Goal: Task Accomplishment & Management: Manage account settings

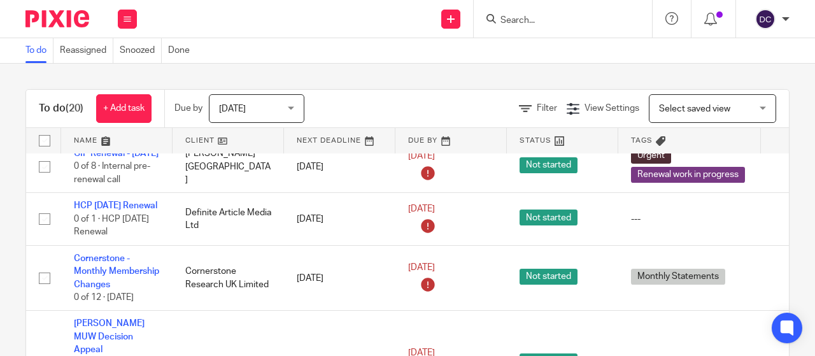
scroll to position [250, 0]
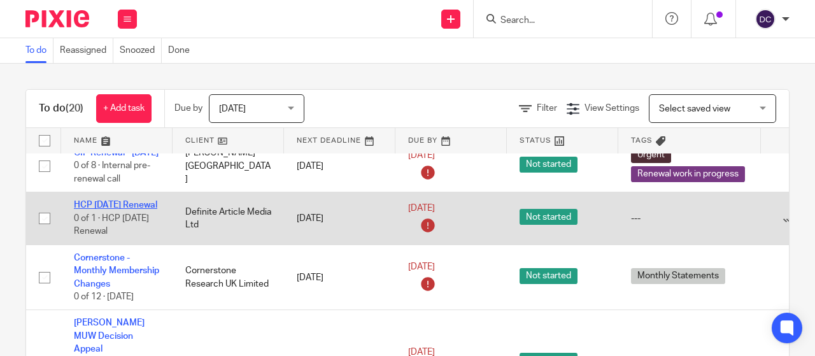
click at [86, 209] on link "HCP 1st September Renewal" at bounding box center [115, 205] width 83 height 9
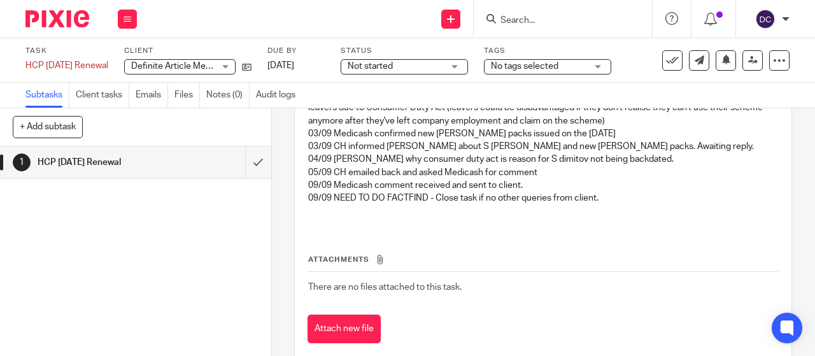
scroll to position [434, 0]
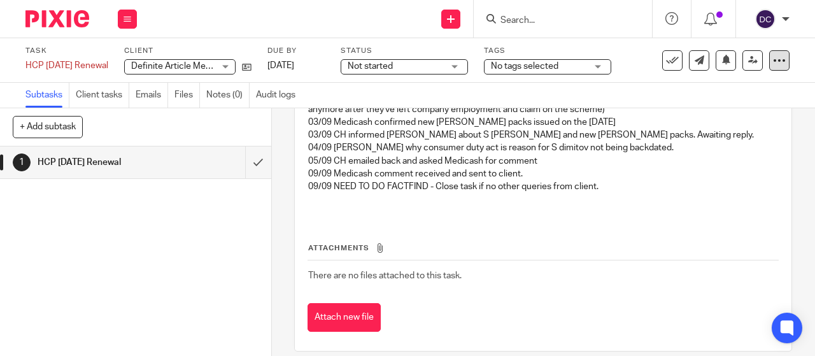
click at [770, 68] on div at bounding box center [779, 60] width 20 height 20
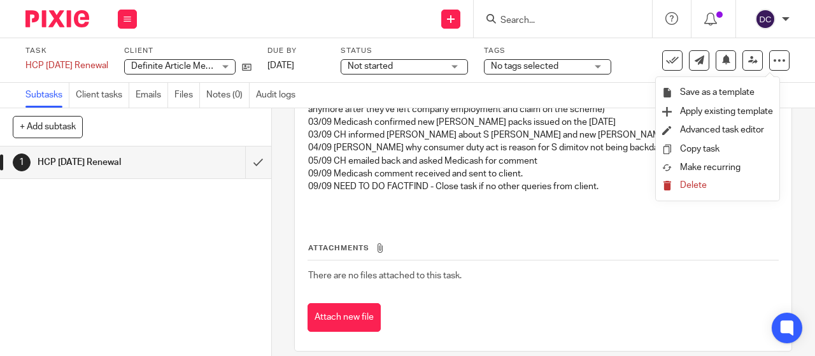
click at [549, 260] on td "There are no files attached to this task." at bounding box center [543, 275] width 471 height 31
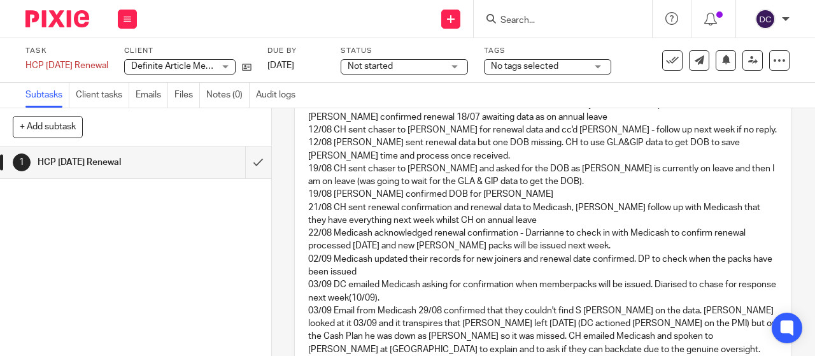
scroll to position [0, 0]
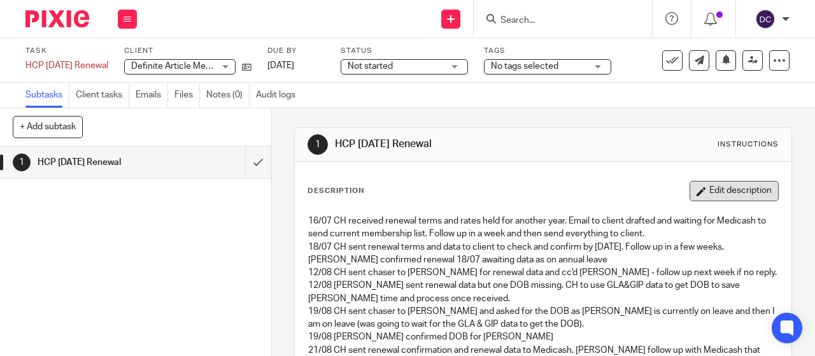
click at [705, 183] on button "Edit description" at bounding box center [733, 191] width 89 height 20
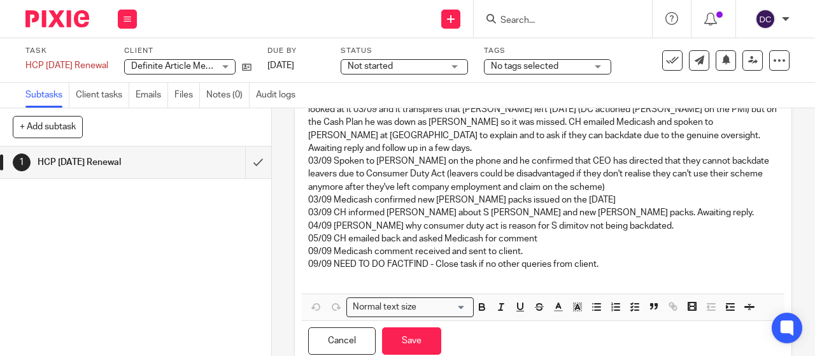
scroll to position [376, 0]
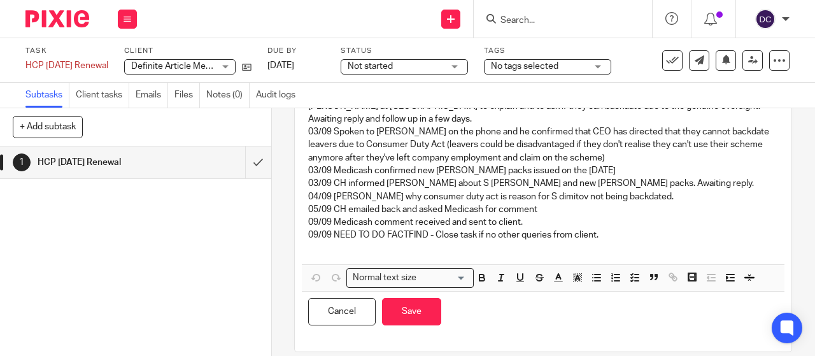
click at [621, 229] on p "09/09 NEED TO DO FACTFIND - Close task if no other queries from client." at bounding box center [543, 235] width 470 height 13
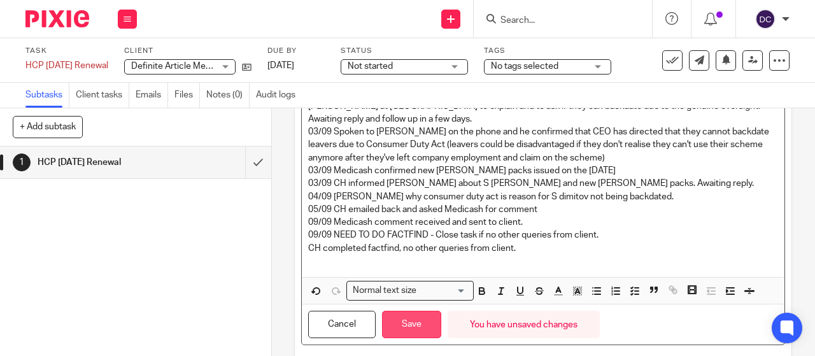
click at [418, 319] on button "Save" at bounding box center [411, 324] width 59 height 27
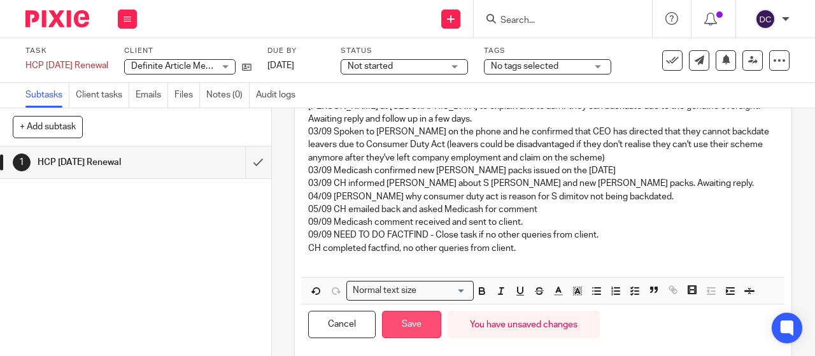
scroll to position [386, 0]
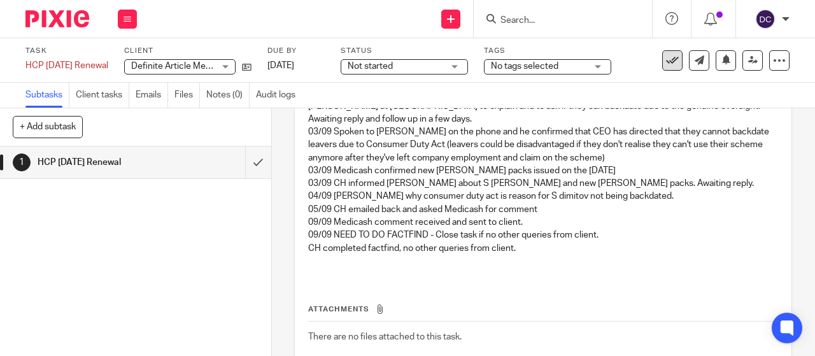
click at [670, 53] on button at bounding box center [672, 60] width 20 height 20
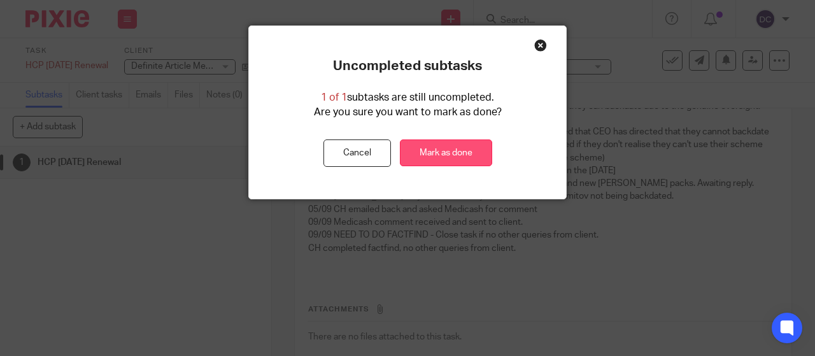
click at [469, 152] on link "Mark as done" at bounding box center [446, 152] width 92 height 27
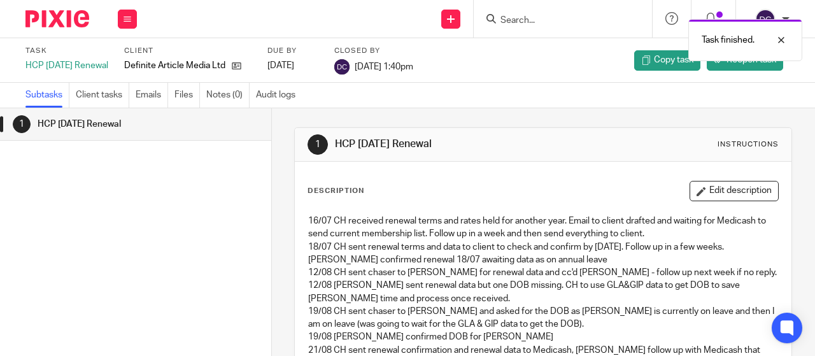
click at [48, 16] on img at bounding box center [57, 18] width 64 height 17
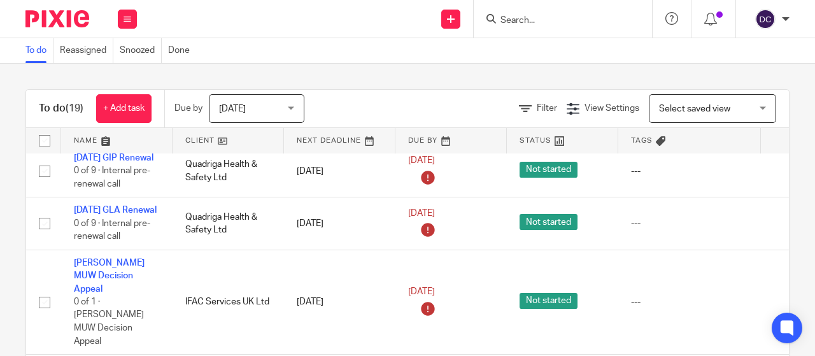
scroll to position [363, 0]
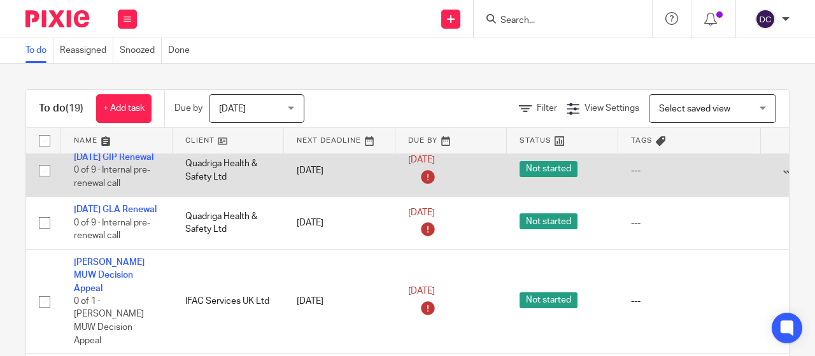
click at [89, 162] on link "[DATE] GIP Renewal" at bounding box center [114, 157] width 80 height 9
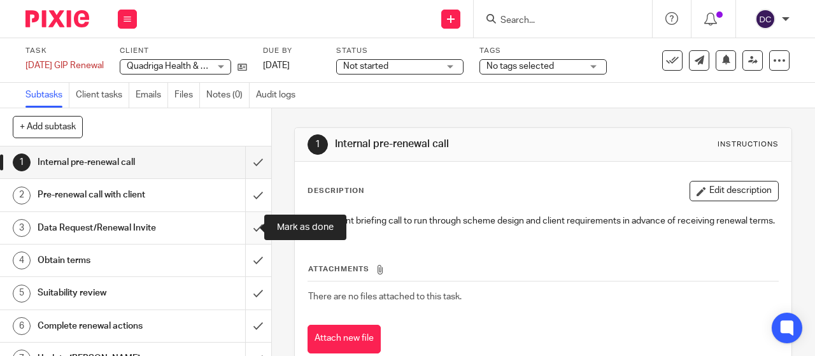
scroll to position [83, 0]
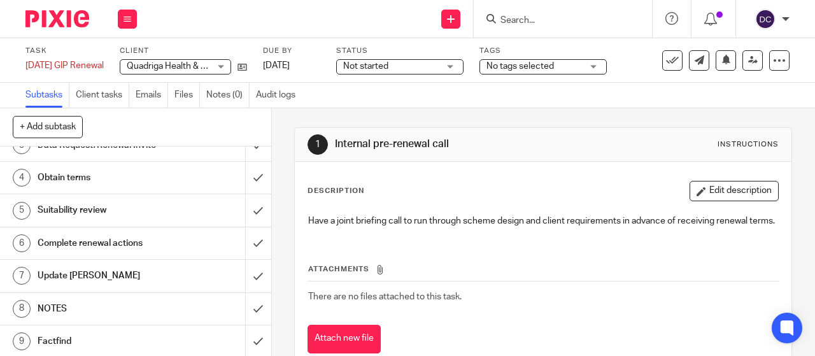
click at [80, 313] on h1 "NOTES" at bounding box center [103, 308] width 130 height 19
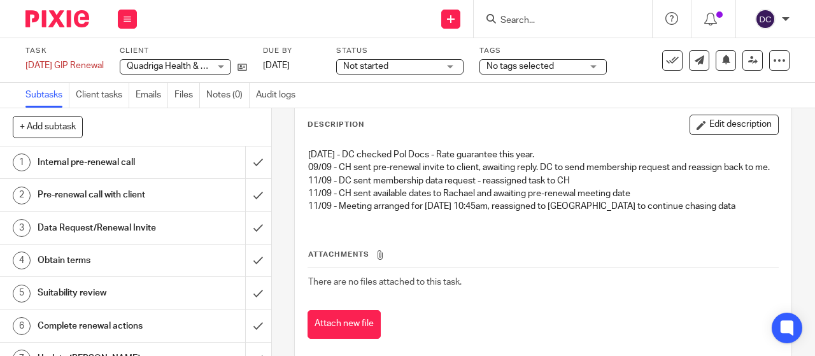
scroll to position [66, 0]
click at [707, 124] on button "Edit description" at bounding box center [733, 125] width 89 height 20
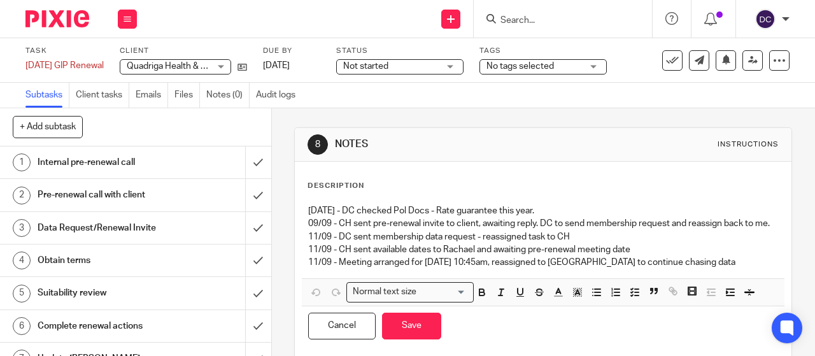
scroll to position [0, 0]
click at [695, 278] on div "26.08.2025 - DC checked Pol Docs - Rate guarantee this year. 09/09 - CH sent pr…" at bounding box center [543, 238] width 483 height 80
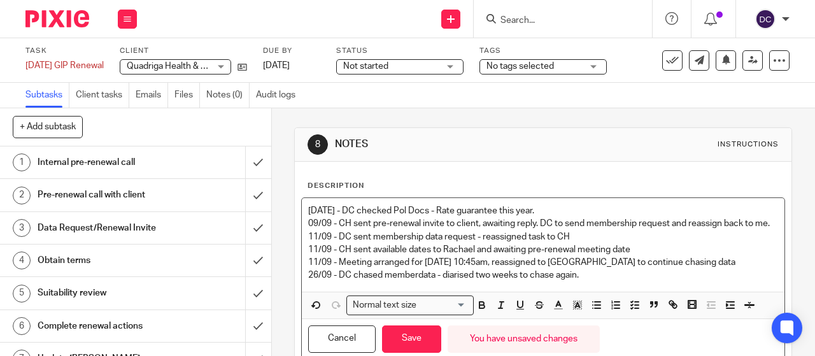
drag, startPoint x: 591, startPoint y: 287, endPoint x: 284, endPoint y: 290, distance: 306.9
click at [284, 290] on div "8 NOTES Instructions Description 26.08.2025 - DC checked Pol Docs - Rate guaran…" at bounding box center [543, 232] width 543 height 248
copy p "26/09 - DC chased memberdata - diarised two weeks to chase again."
click at [407, 346] on button "Save" at bounding box center [411, 338] width 59 height 27
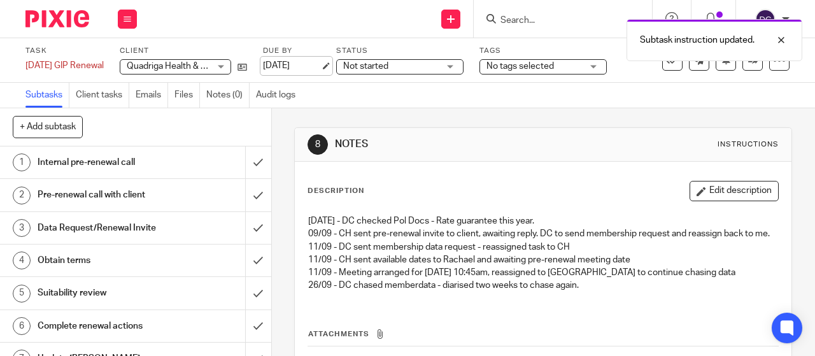
click at [320, 65] on link "22 Sep 2025" at bounding box center [291, 65] width 57 height 13
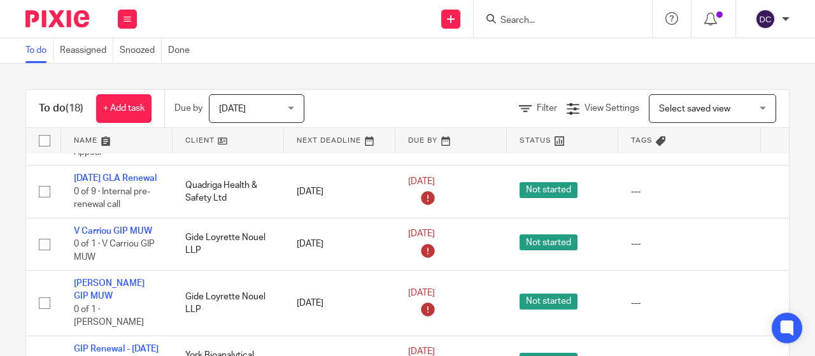
scroll to position [447, 0]
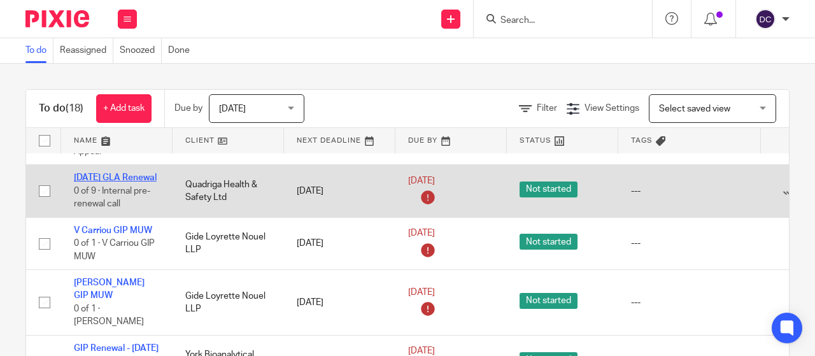
click at [98, 182] on link "[DATE] GLA Renewal" at bounding box center [115, 177] width 83 height 9
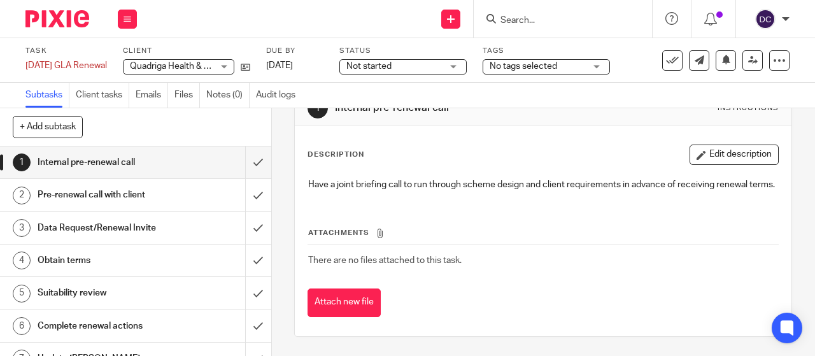
scroll to position [83, 0]
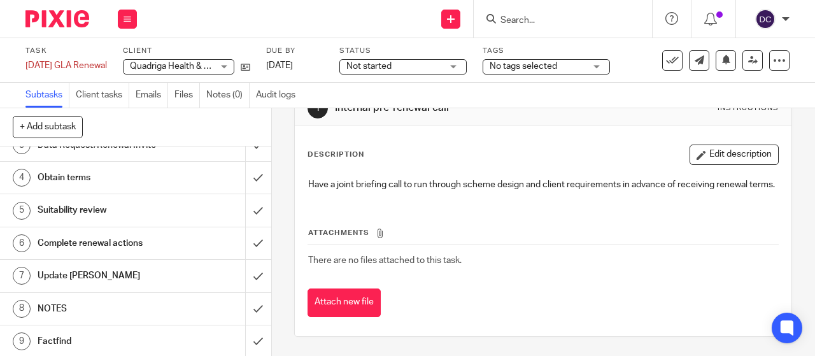
click at [106, 305] on h1 "NOTES" at bounding box center [103, 308] width 130 height 19
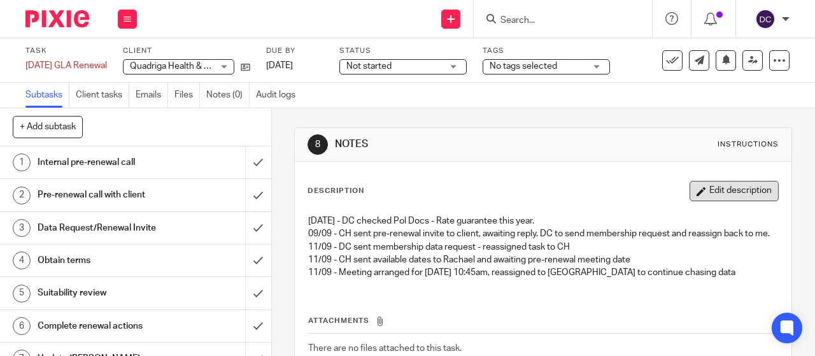
click at [712, 187] on button "Edit description" at bounding box center [733, 191] width 89 height 20
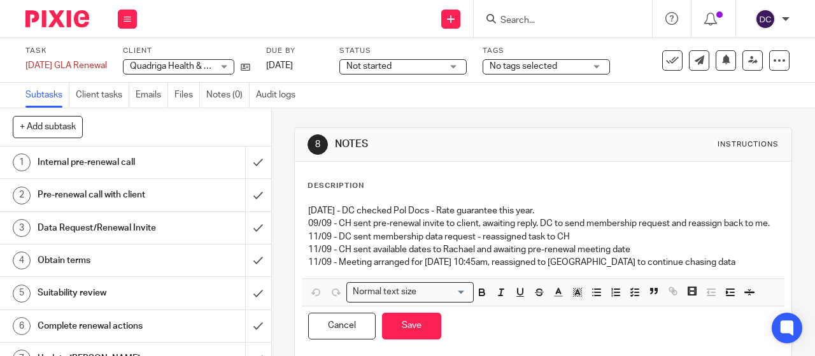
click at [693, 269] on p "11/09 - Meeting arranged for [DATE] 10:45am, reassigned to [GEOGRAPHIC_DATA] to…" at bounding box center [543, 262] width 470 height 13
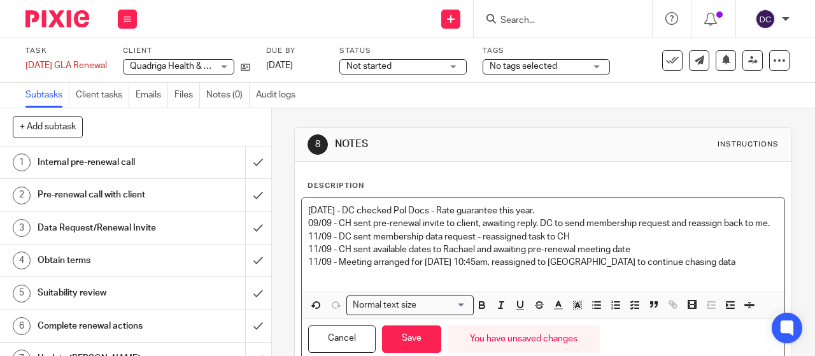
paste div
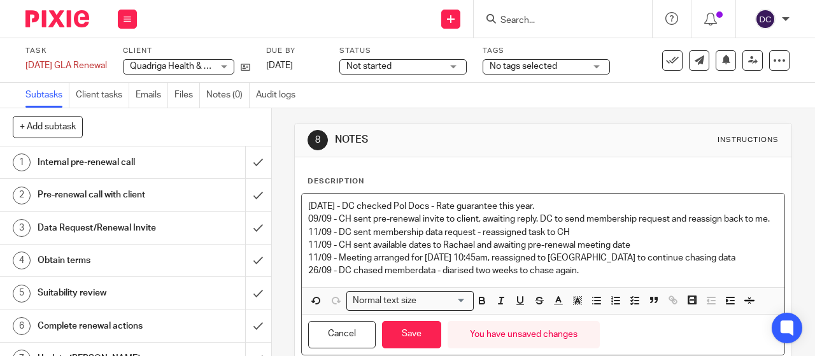
scroll to position [5, 0]
click at [415, 276] on p "26/09 - DC chased memberdata - diarised two weeks to chase again." at bounding box center [543, 270] width 470 height 13
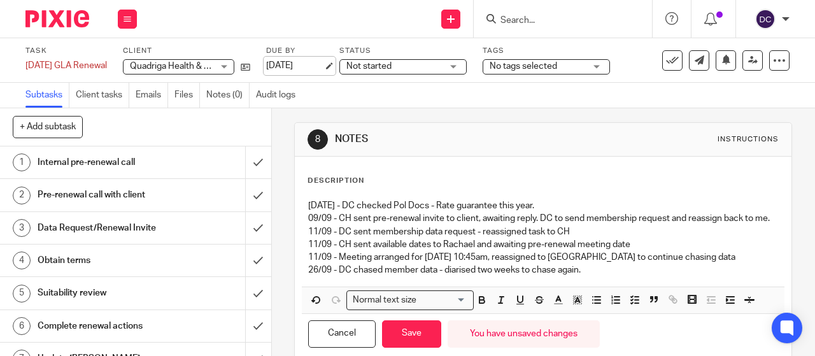
click at [312, 65] on link "[DATE]" at bounding box center [294, 65] width 57 height 13
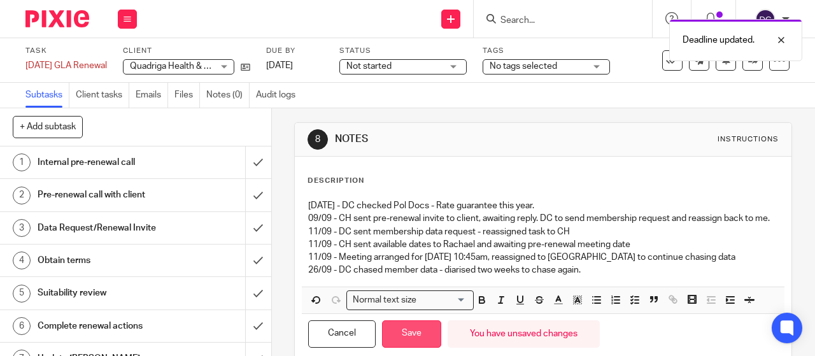
click at [407, 339] on button "Save" at bounding box center [411, 333] width 59 height 27
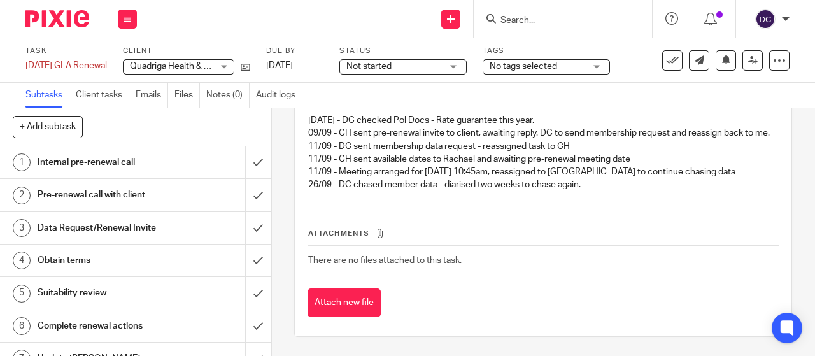
scroll to position [0, 0]
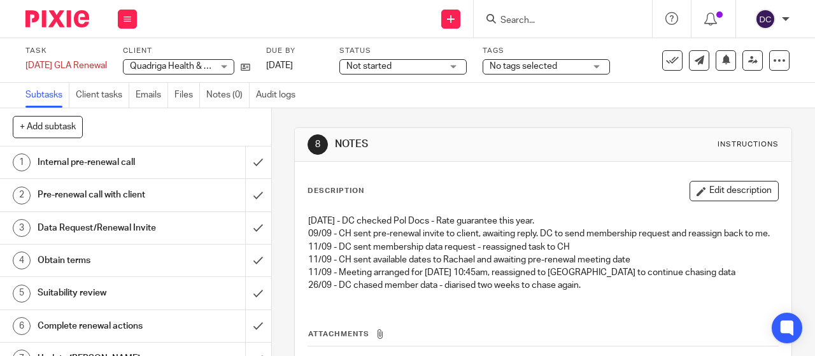
click at [60, 27] on img at bounding box center [57, 18] width 64 height 17
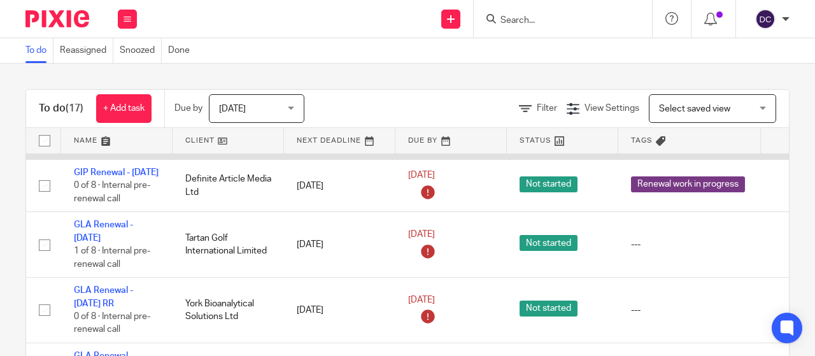
scroll to position [623, 0]
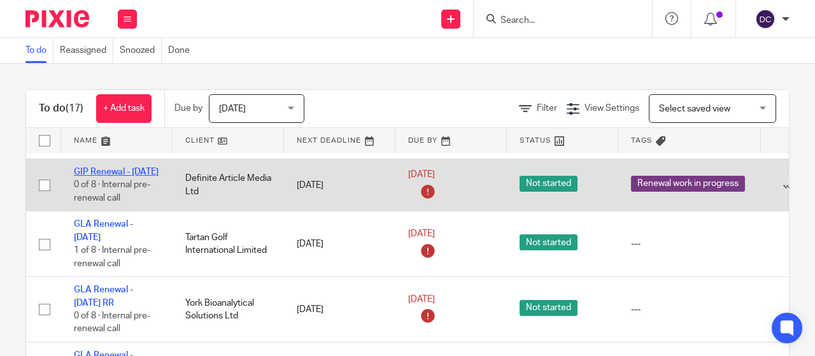
click at [105, 176] on link "GIP Renewal - [DATE]" at bounding box center [116, 171] width 85 height 9
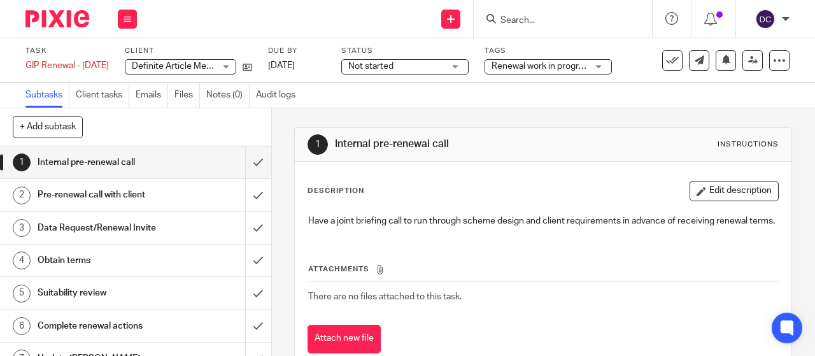
scroll to position [50, 0]
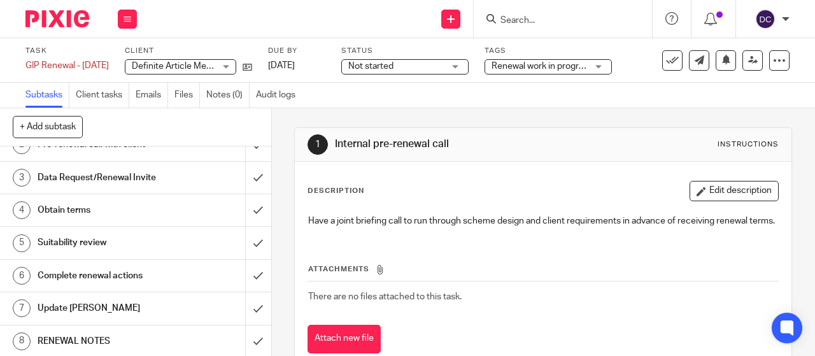
click at [108, 337] on h1 "RENEWAL NOTES" at bounding box center [103, 341] width 130 height 19
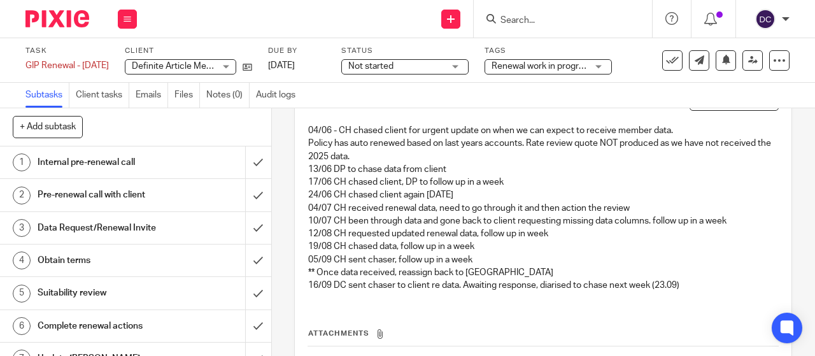
scroll to position [52, 0]
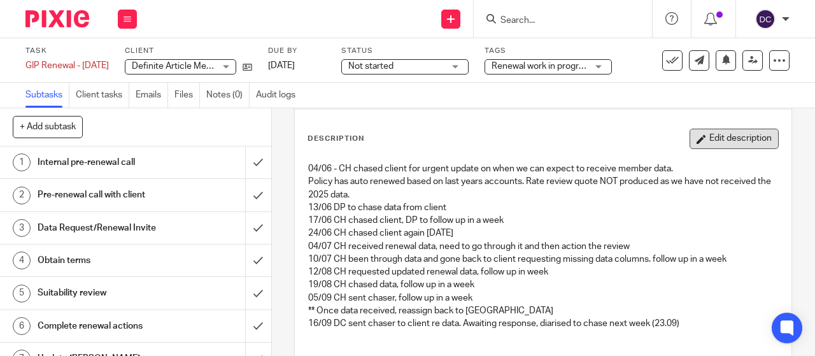
click at [700, 141] on button "Edit description" at bounding box center [733, 139] width 89 height 20
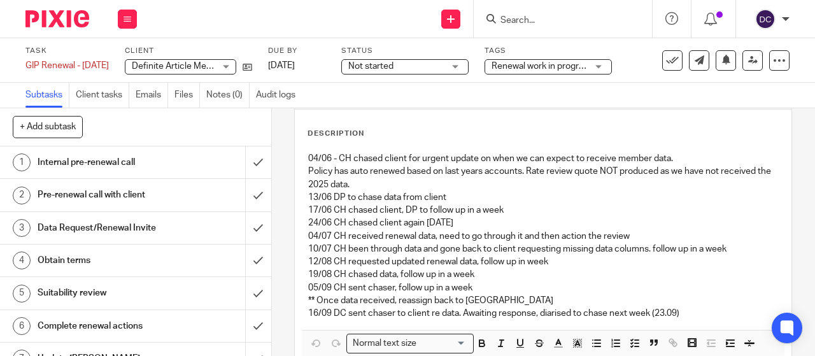
scroll to position [130, 0]
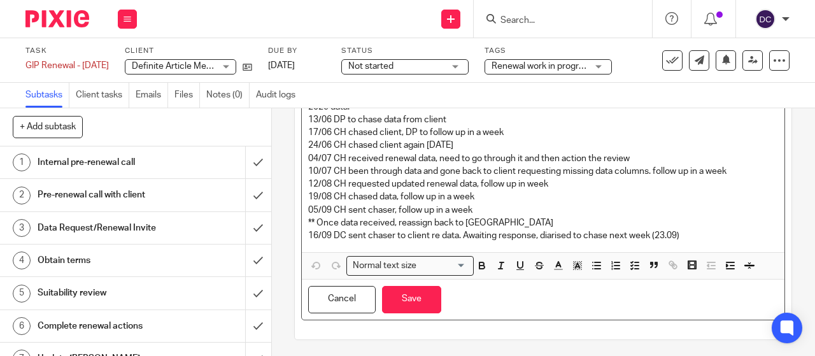
click at [693, 229] on p "16/09 DC sent chaser to client re data. Awaiting response, diarised to chase ne…" at bounding box center [543, 235] width 470 height 13
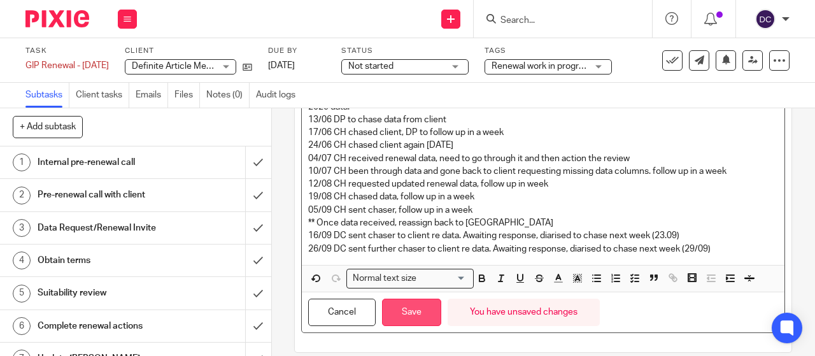
click at [401, 299] on button "Save" at bounding box center [411, 312] width 59 height 27
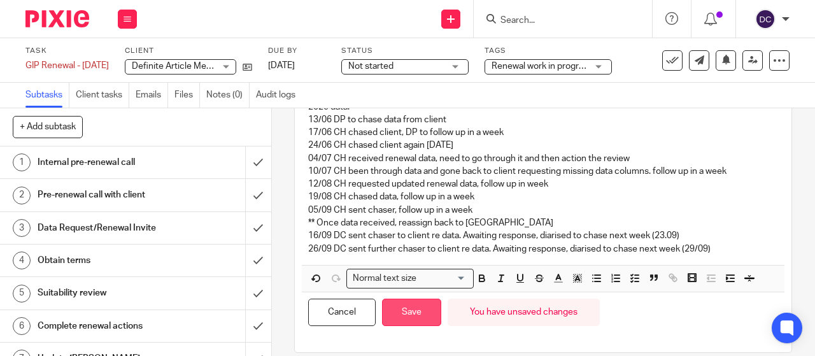
scroll to position [140, 0]
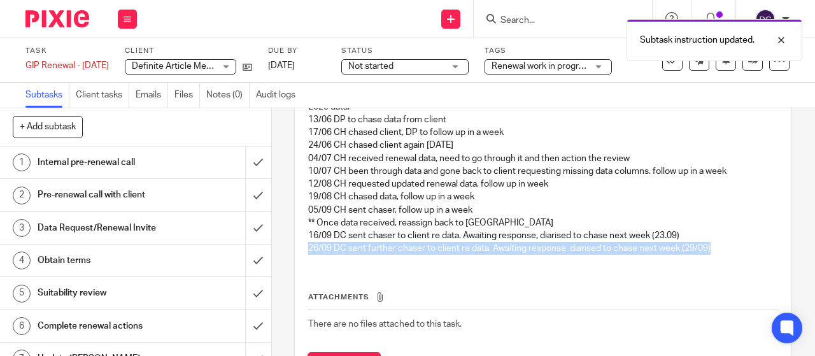
drag, startPoint x: 712, startPoint y: 249, endPoint x: 292, endPoint y: 247, distance: 419.6
click at [295, 247] on div "Description Edit description 04/06 - CH chased client for urgent update on when…" at bounding box center [543, 211] width 497 height 378
copy p "26/09 DC sent further chaser to client re data. Awaiting response, diarised to …"
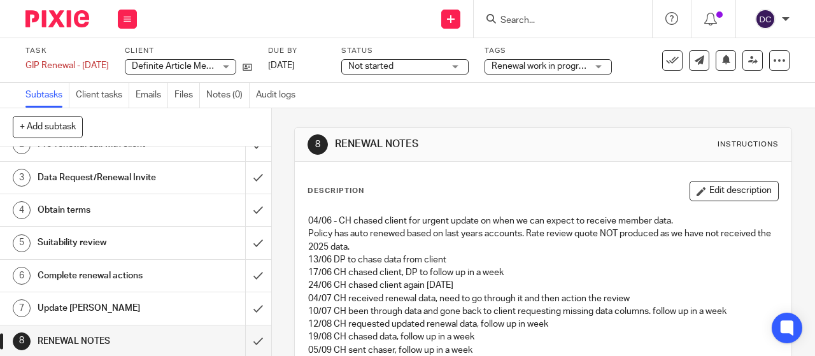
scroll to position [202, 0]
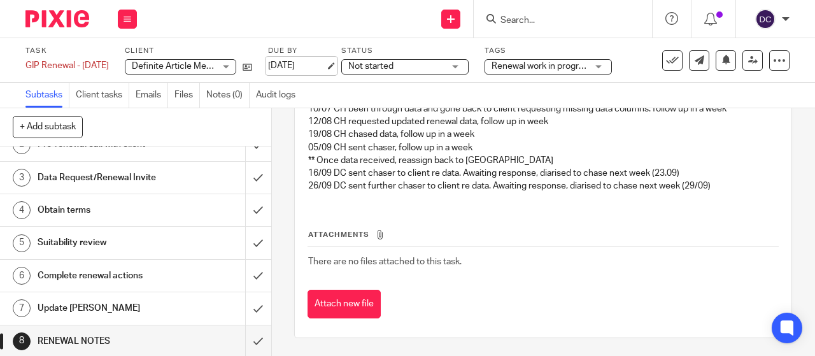
click at [316, 69] on link "23 Sep 2025" at bounding box center [296, 65] width 57 height 13
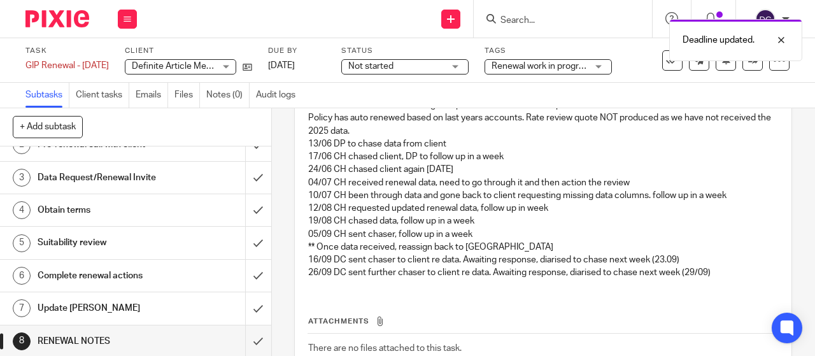
scroll to position [94, 0]
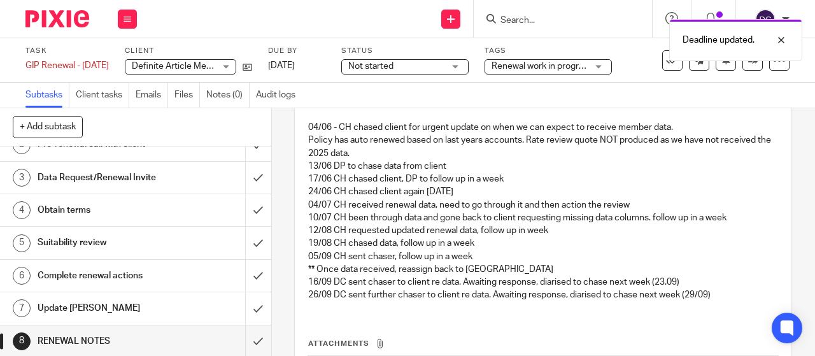
click at [59, 17] on img at bounding box center [57, 18] width 64 height 17
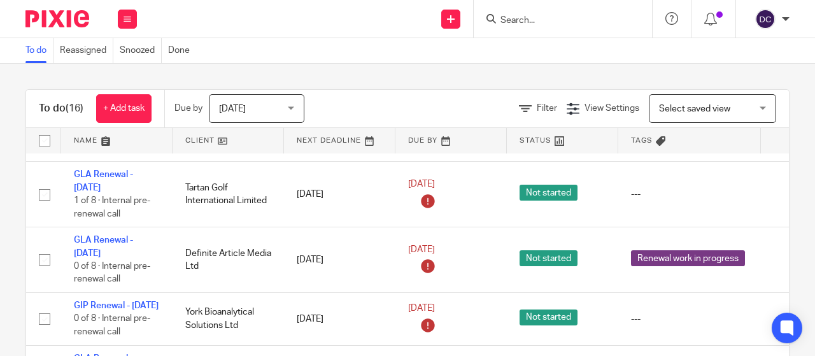
scroll to position [569, 0]
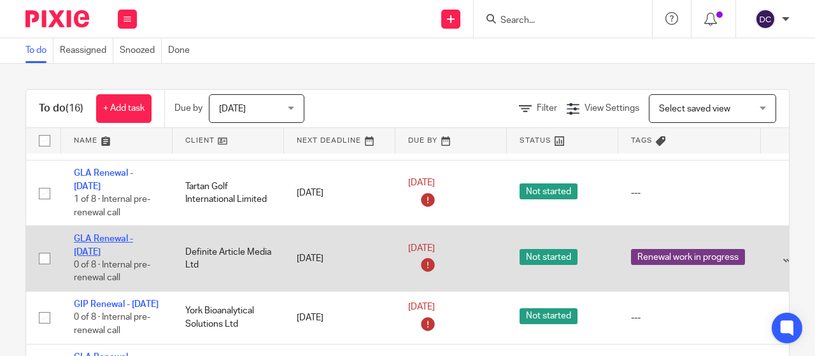
click at [108, 256] on link "GLA Renewal - [DATE]" at bounding box center [103, 245] width 59 height 22
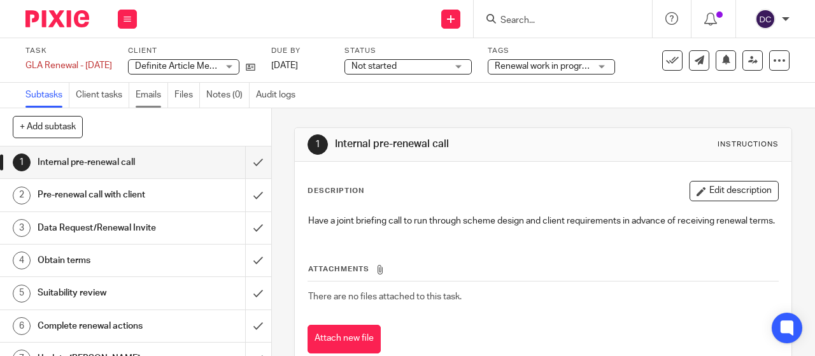
click at [153, 95] on link "Emails" at bounding box center [152, 95] width 32 height 25
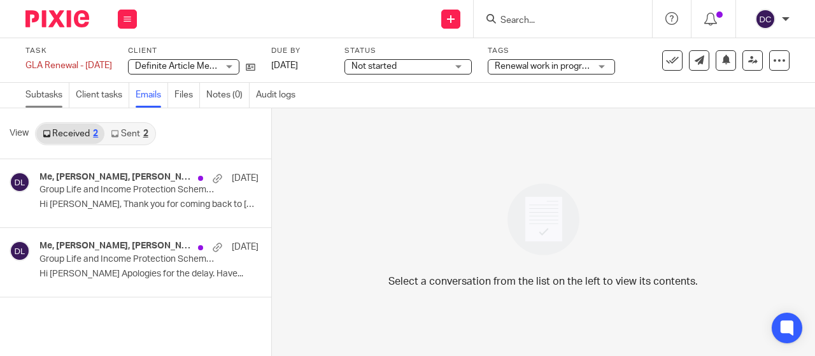
click at [54, 94] on link "Subtasks" at bounding box center [47, 95] width 44 height 25
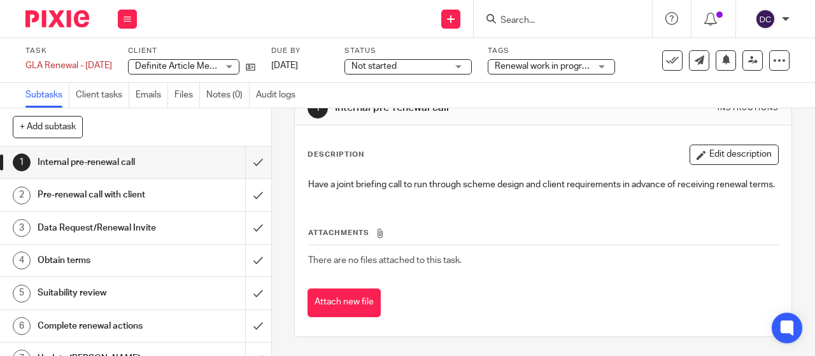
scroll to position [50, 0]
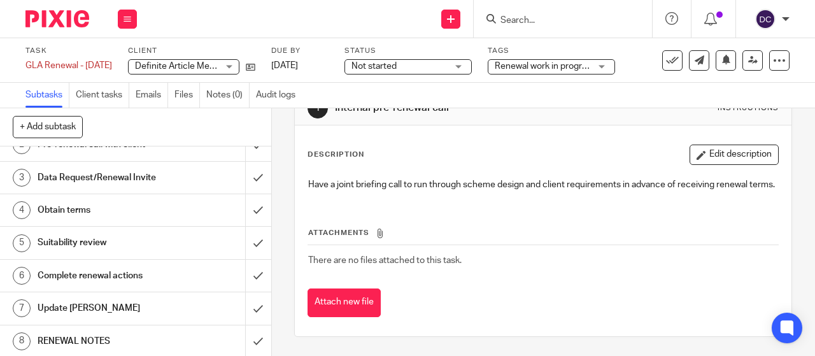
click at [125, 337] on h1 "RENEWAL NOTES" at bounding box center [103, 341] width 130 height 19
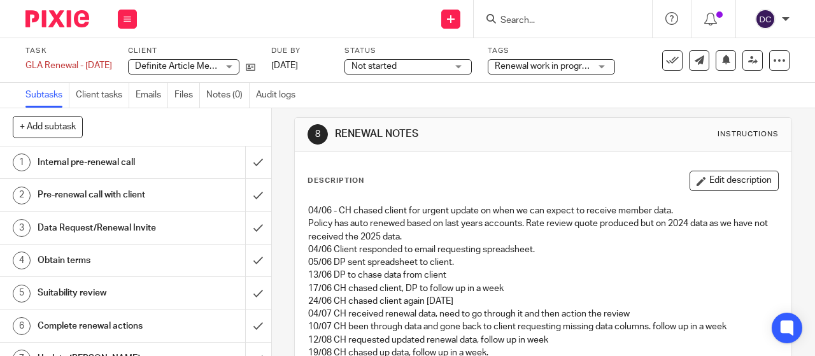
scroll to position [1, 0]
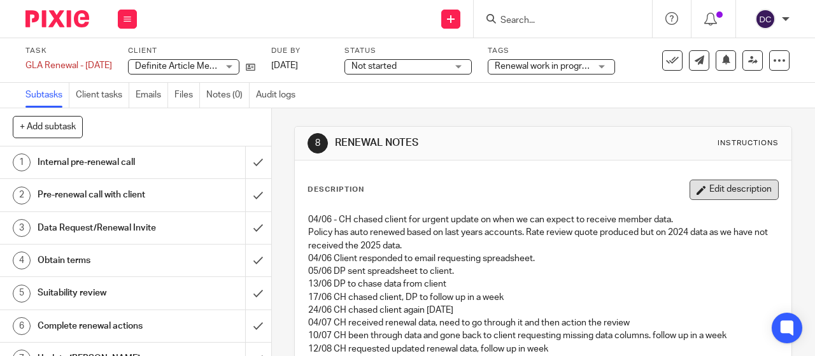
click at [698, 188] on button "Edit description" at bounding box center [733, 190] width 89 height 20
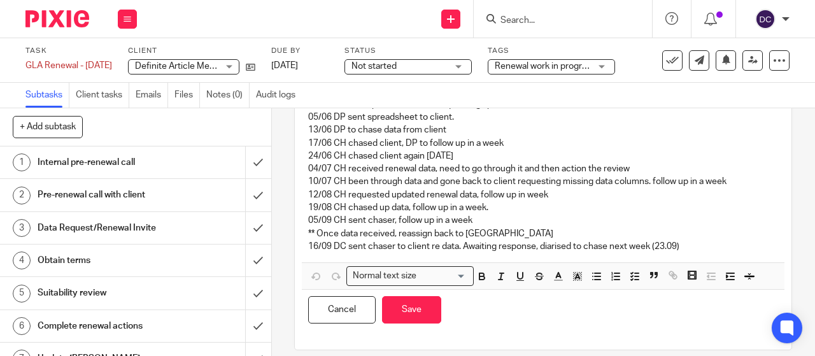
scroll to position [156, 0]
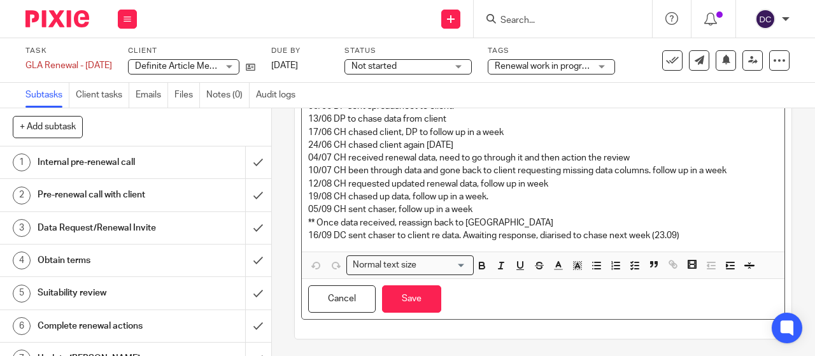
click at [693, 236] on p "16/09 DC sent chaser to client re data. Awaiting response, diarised to chase ne…" at bounding box center [543, 235] width 470 height 13
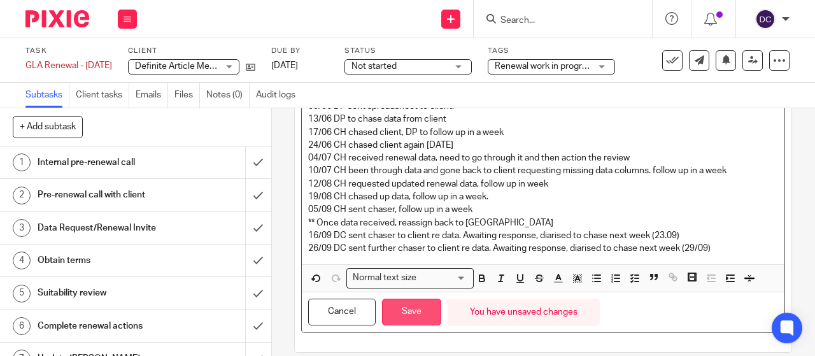
click at [401, 309] on button "Save" at bounding box center [411, 312] width 59 height 27
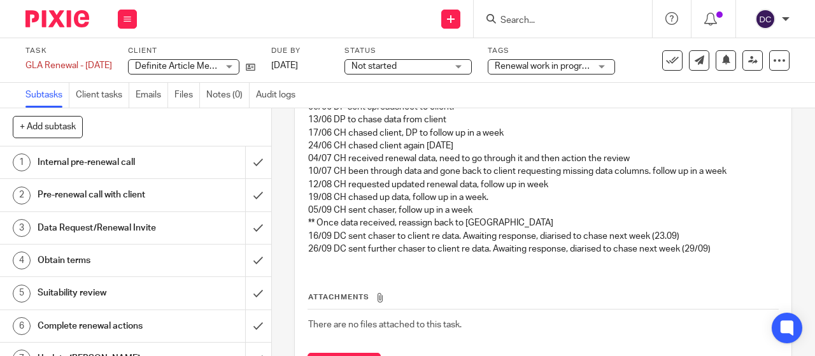
scroll to position [165, 0]
click at [323, 66] on link "[DATE]" at bounding box center [299, 65] width 57 height 13
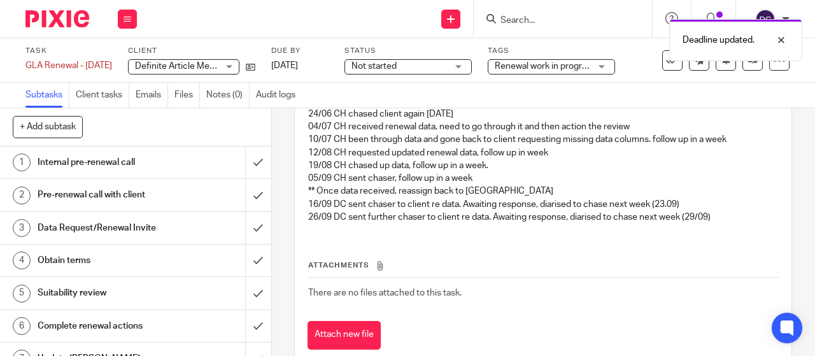
scroll to position [199, 0]
click at [78, 17] on img at bounding box center [57, 18] width 64 height 17
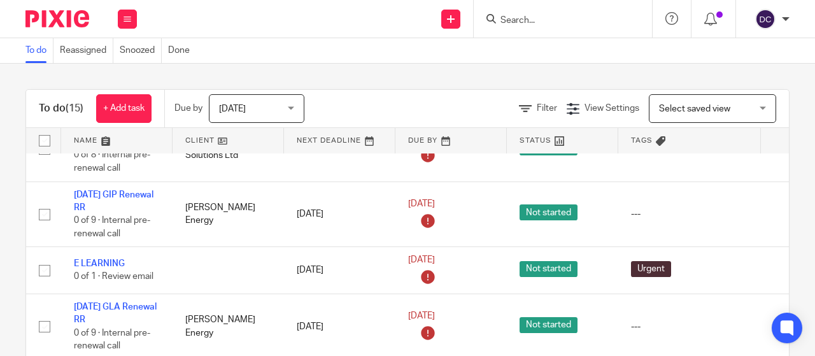
scroll to position [773, 0]
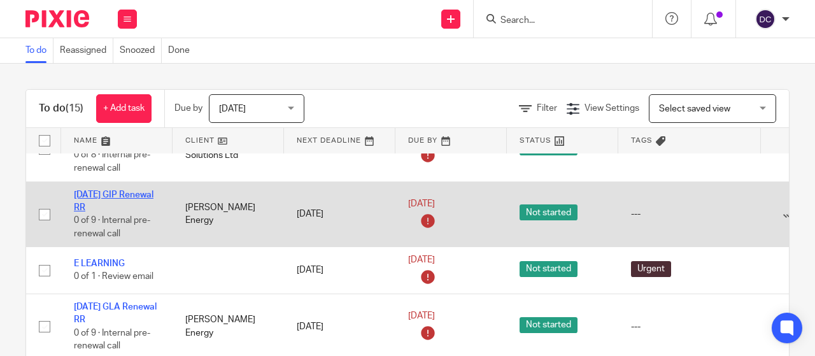
click at [90, 203] on link "[DATE] GIP Renewal RR" at bounding box center [114, 201] width 80 height 22
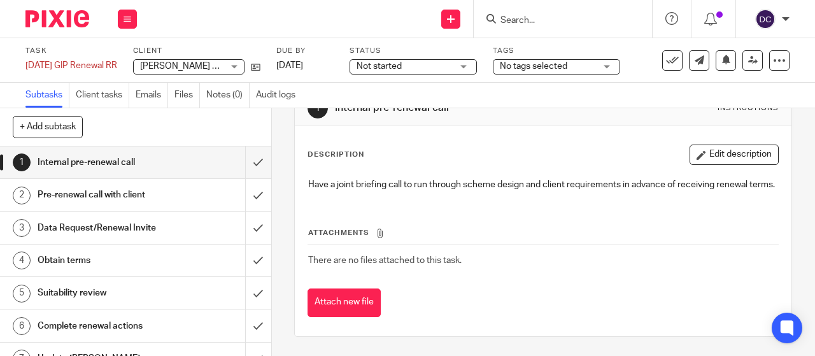
scroll to position [83, 0]
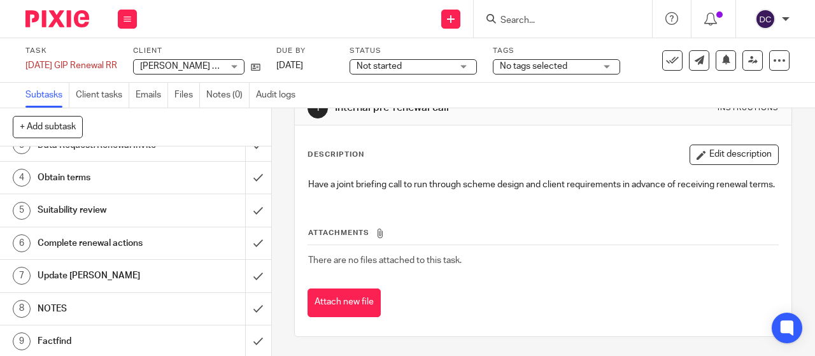
click at [96, 333] on h1 "Factfind" at bounding box center [103, 341] width 130 height 19
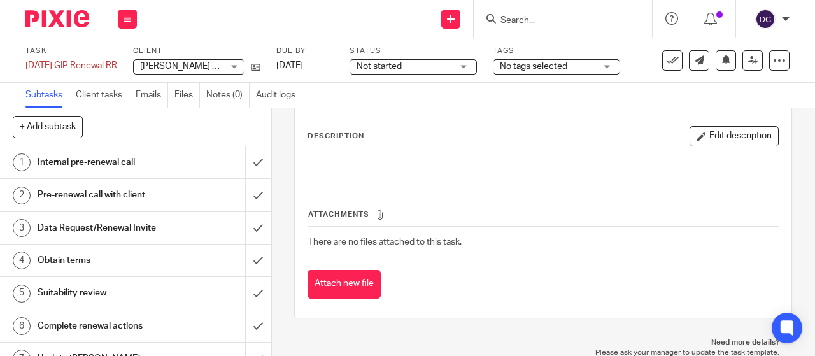
scroll to position [83, 0]
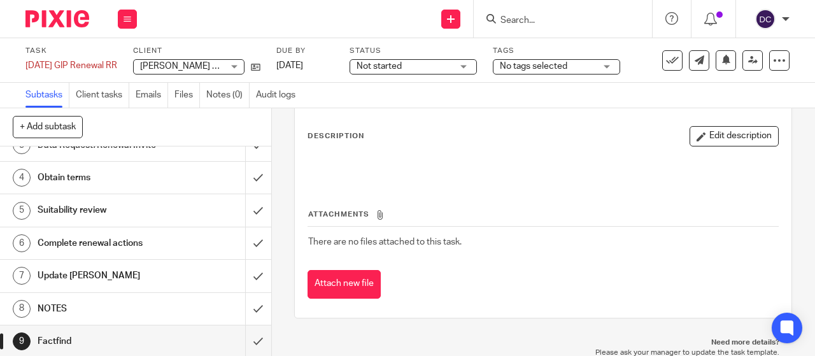
click at [78, 299] on h1 "NOTES" at bounding box center [103, 308] width 130 height 19
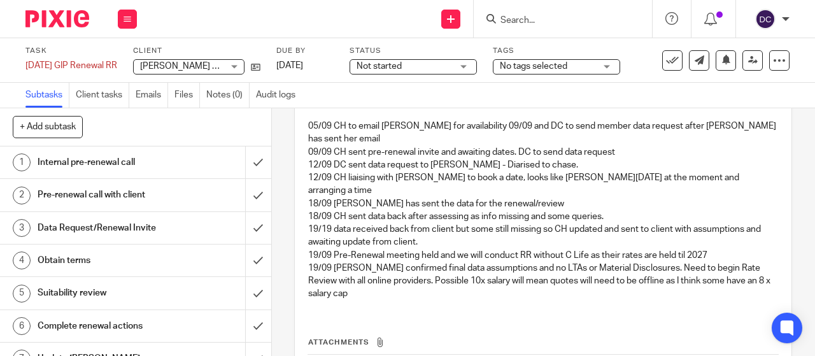
scroll to position [91, 0]
